Goal: Information Seeking & Learning: Learn about a topic

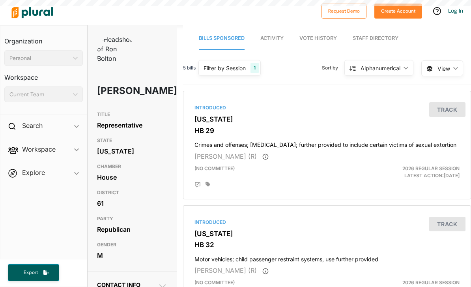
scroll to position [25, 0]
click at [163, 281] on icon at bounding box center [162, 285] width 9 height 9
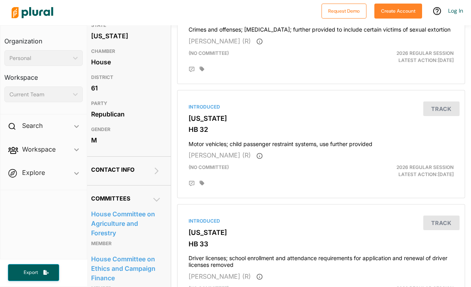
scroll to position [114, 6]
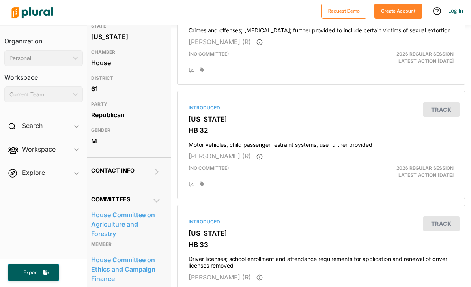
click at [157, 167] on icon at bounding box center [156, 171] width 9 height 9
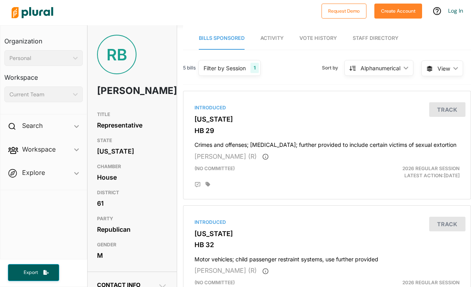
scroll to position [0, 0]
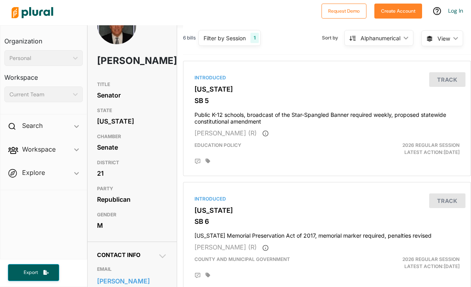
scroll to position [32, -1]
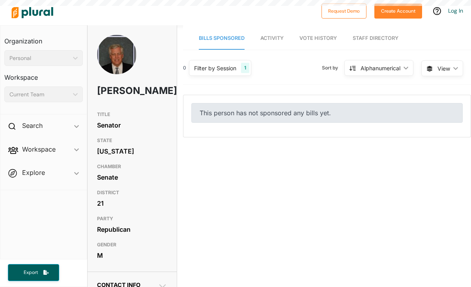
scroll to position [25, 0]
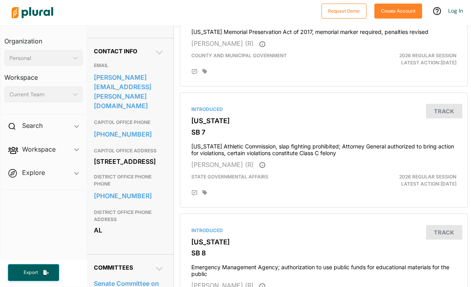
scroll to position [227, 4]
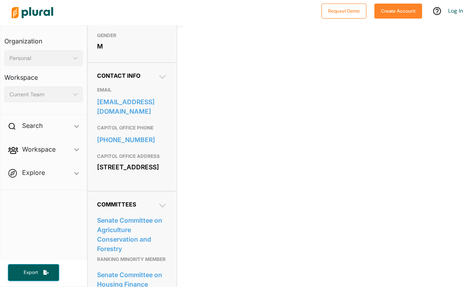
scroll to position [208, 0]
